Goal: Task Accomplishment & Management: Manage account settings

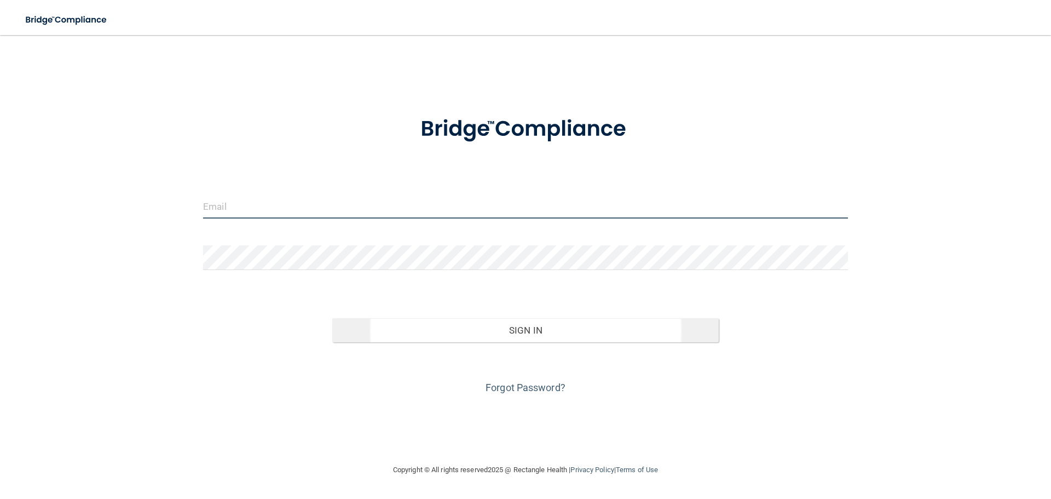
type input "[EMAIL_ADDRESS][DOMAIN_NAME]"
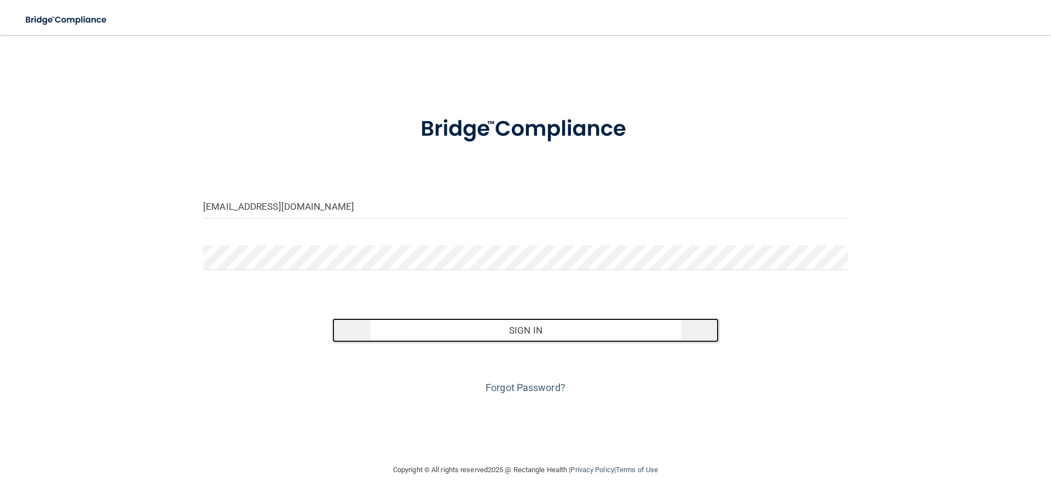
click at [562, 331] on button "Sign In" at bounding box center [525, 330] width 387 height 24
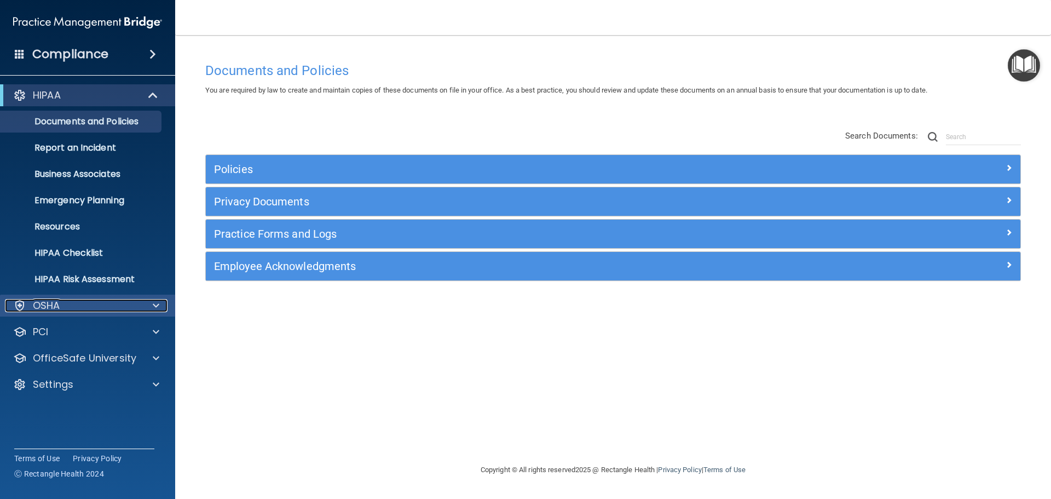
click at [141, 304] on div at bounding box center [154, 305] width 27 height 13
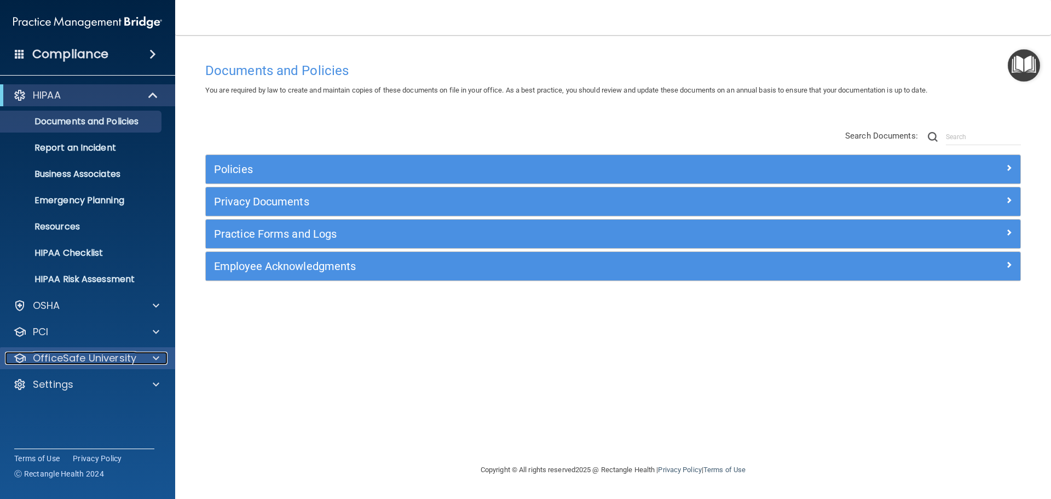
click at [156, 353] on span at bounding box center [156, 357] width 7 height 13
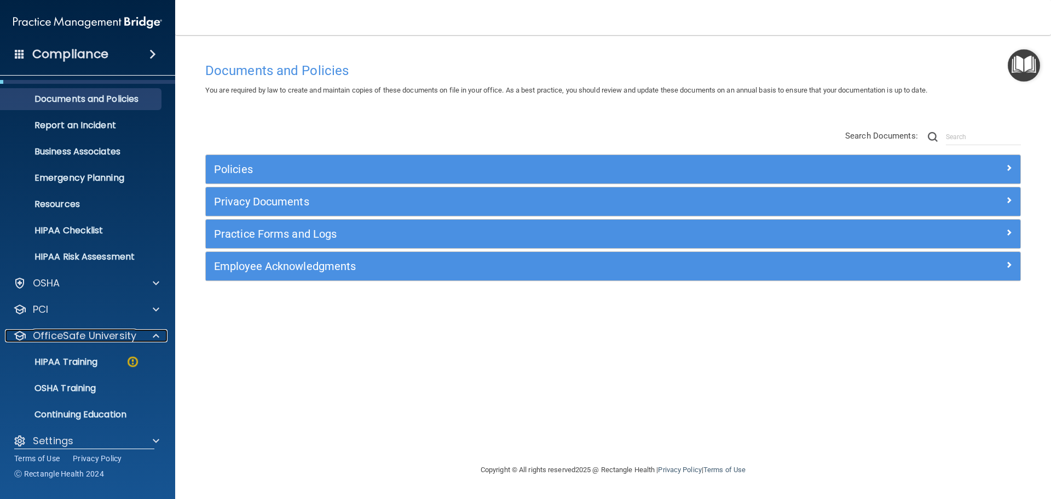
scroll to position [34, 0]
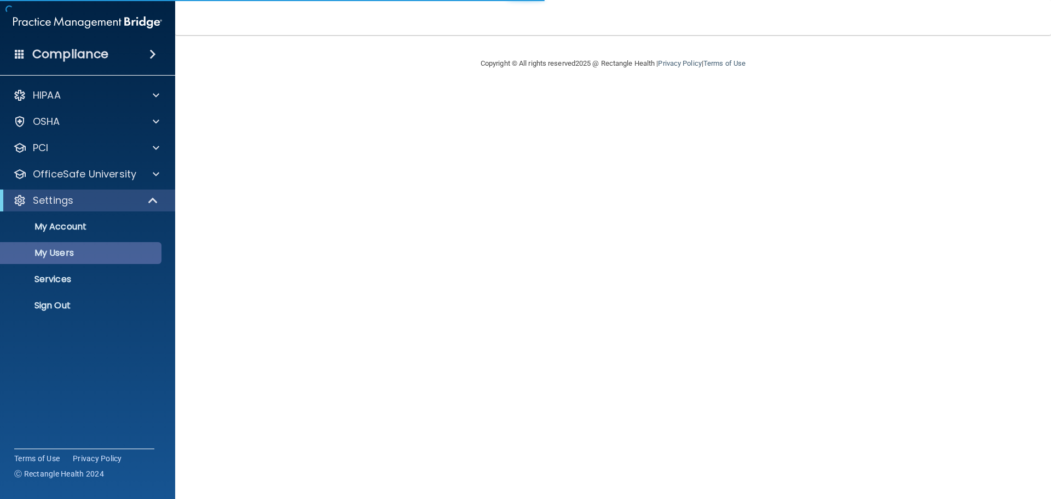
select select "20"
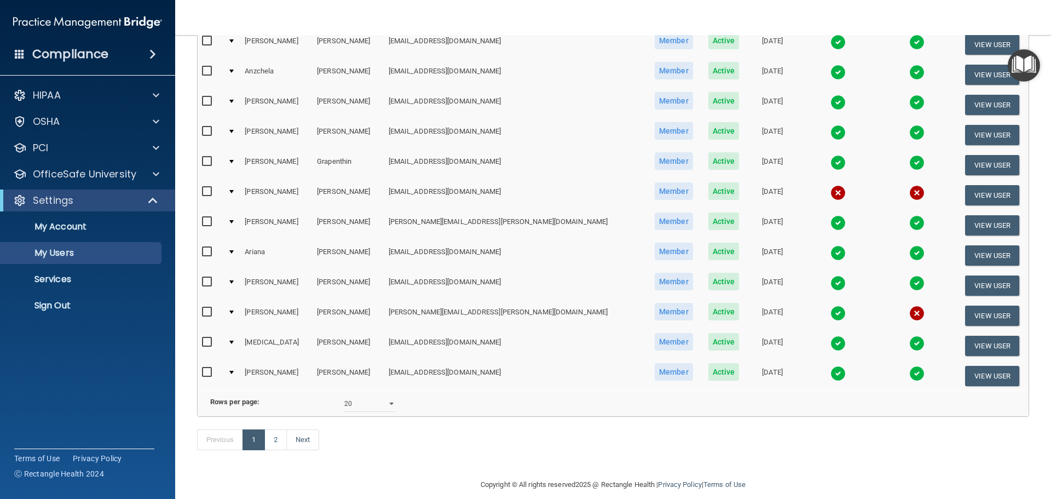
scroll to position [383, 0]
